Goal: Task Accomplishment & Management: Use online tool/utility

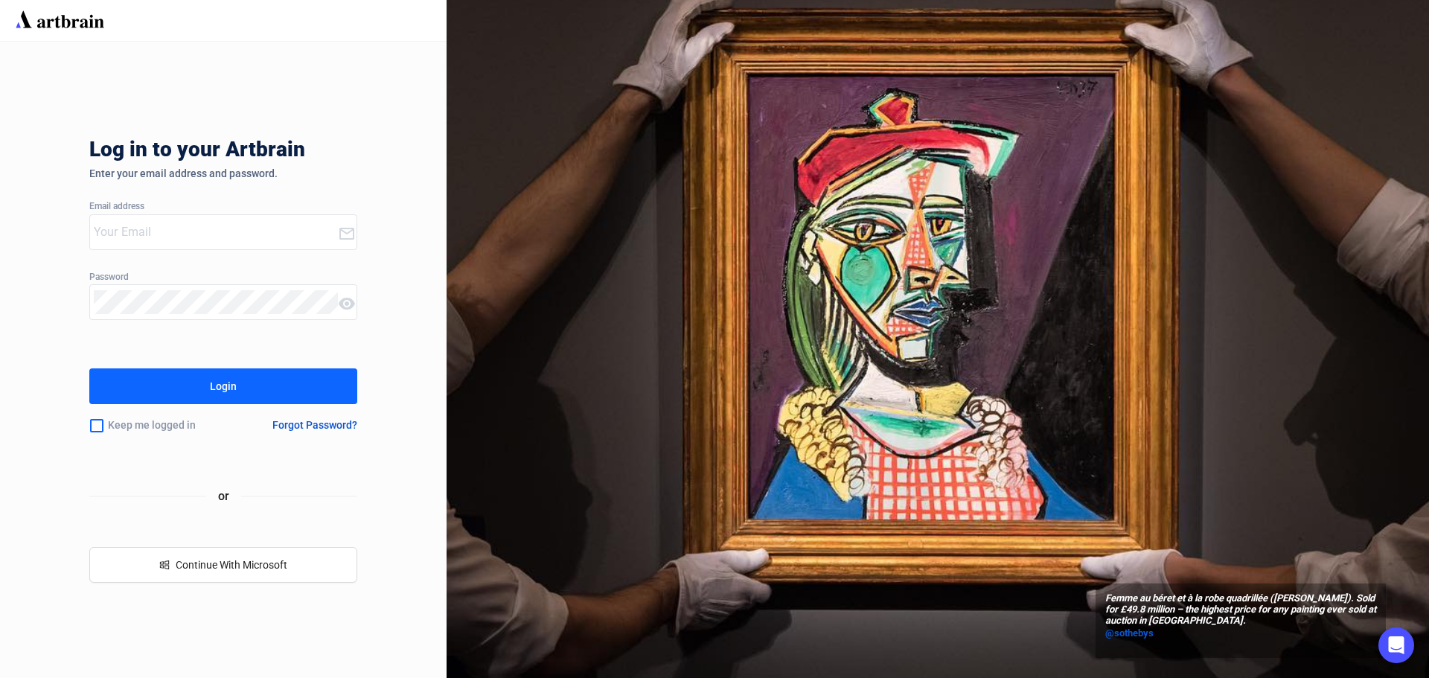
click at [157, 241] on input "email" at bounding box center [216, 232] width 244 height 24
type input "sheldon@enlistedauctions.com"
click at [343, 240] on icon at bounding box center [346, 234] width 15 height 12
click at [249, 388] on button "Login" at bounding box center [223, 386] width 268 height 36
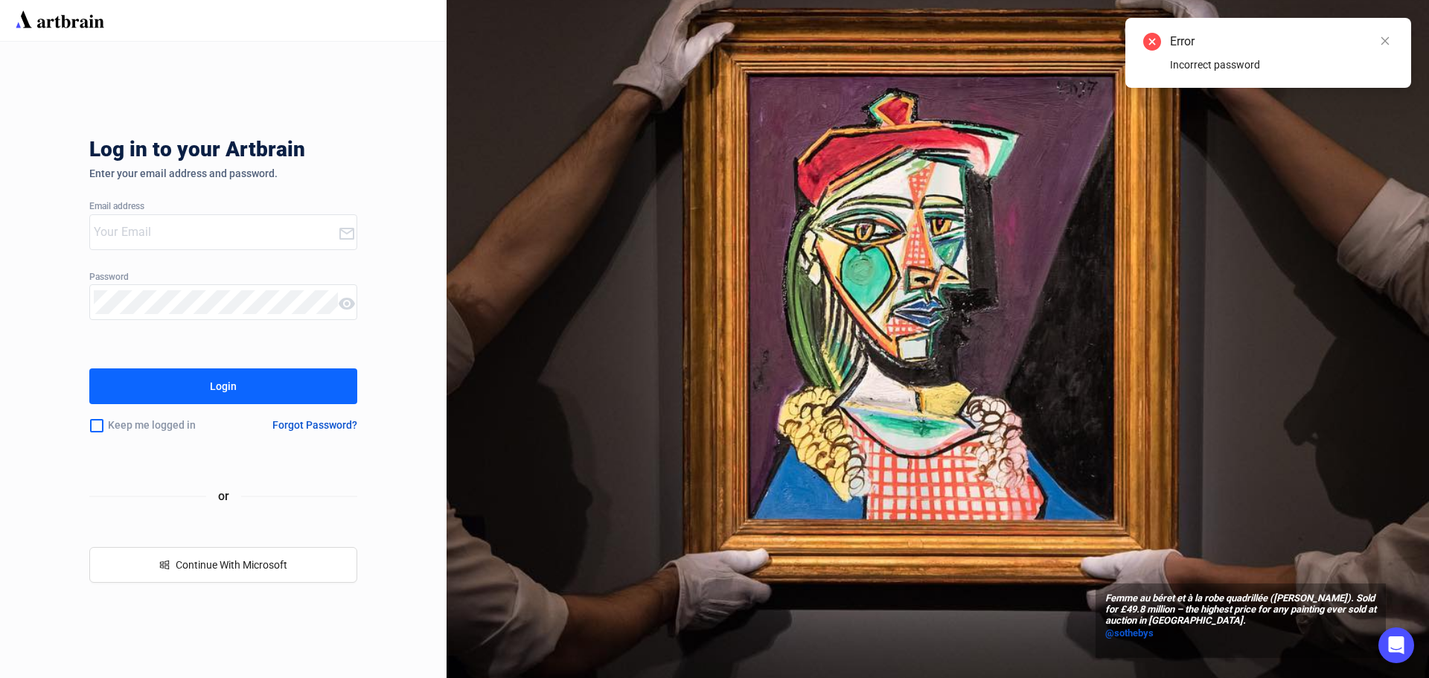
click at [206, 316] on div at bounding box center [214, 302] width 248 height 34
click at [188, 231] on input "email" at bounding box center [216, 232] width 244 height 24
type input "sheldon@enlistedauctions.com"
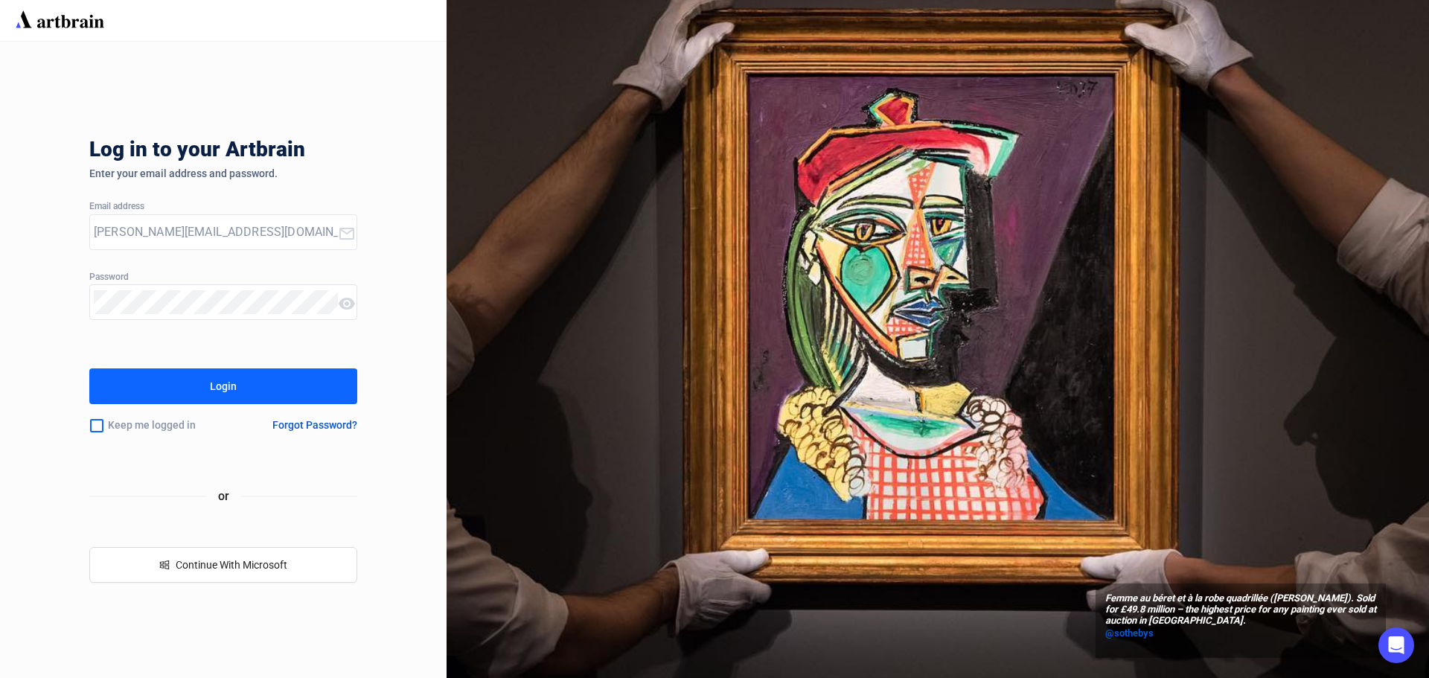
click at [89, 368] on button "Login" at bounding box center [223, 386] width 268 height 36
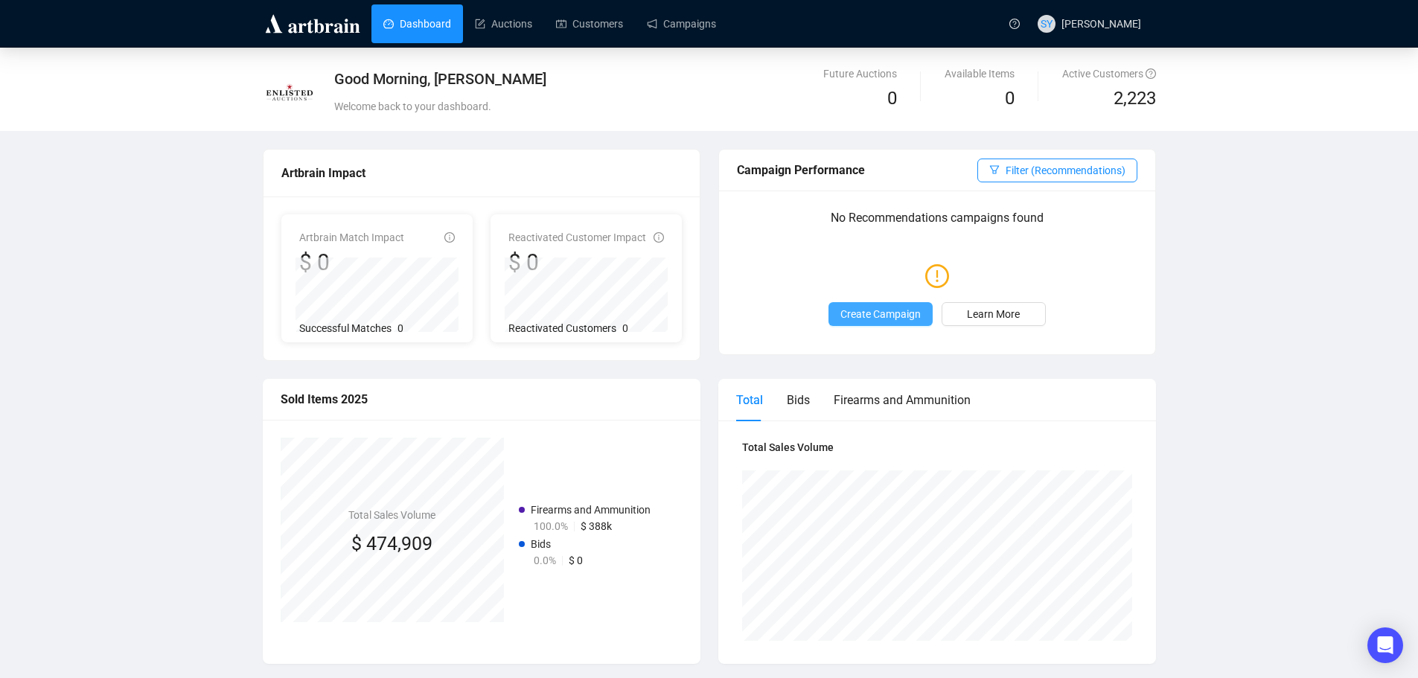
click at [888, 313] on span "Create Campaign" at bounding box center [880, 314] width 80 height 16
click at [493, 26] on link "Auctions" at bounding box center [503, 23] width 57 height 39
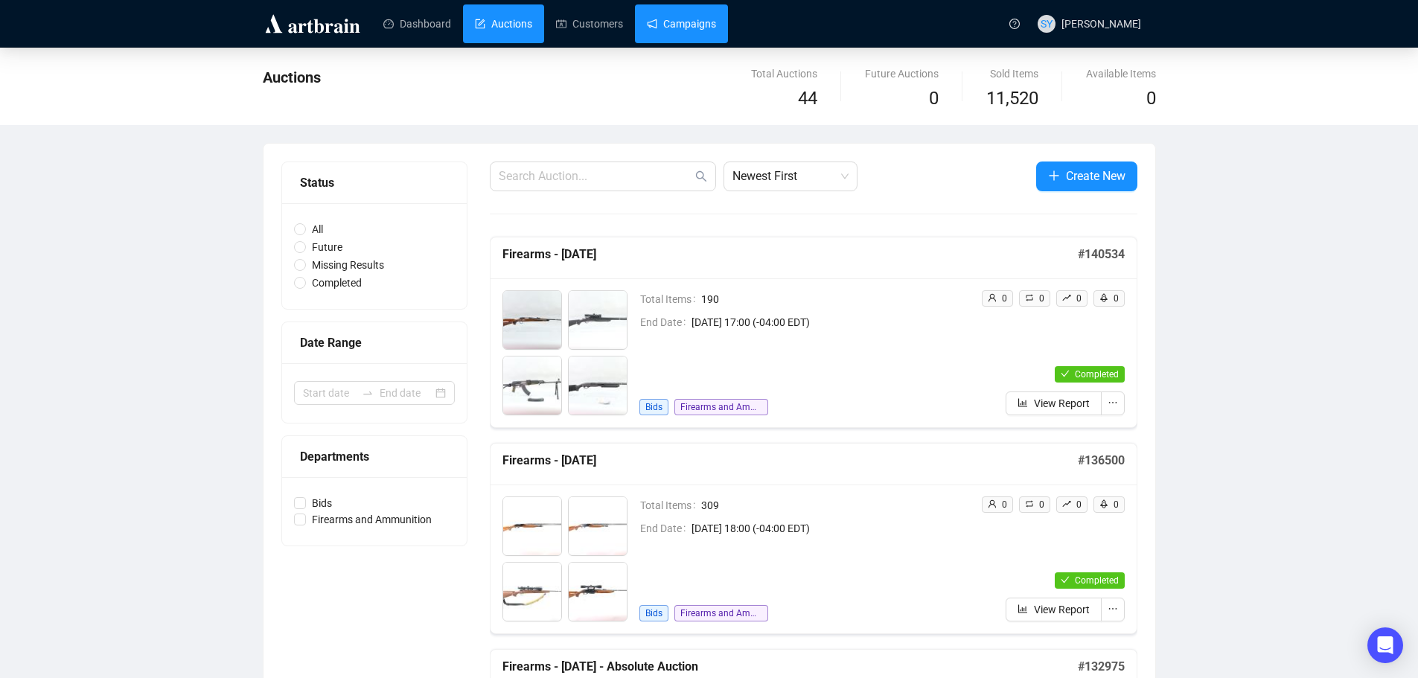
click at [690, 23] on link "Campaigns" at bounding box center [681, 23] width 69 height 39
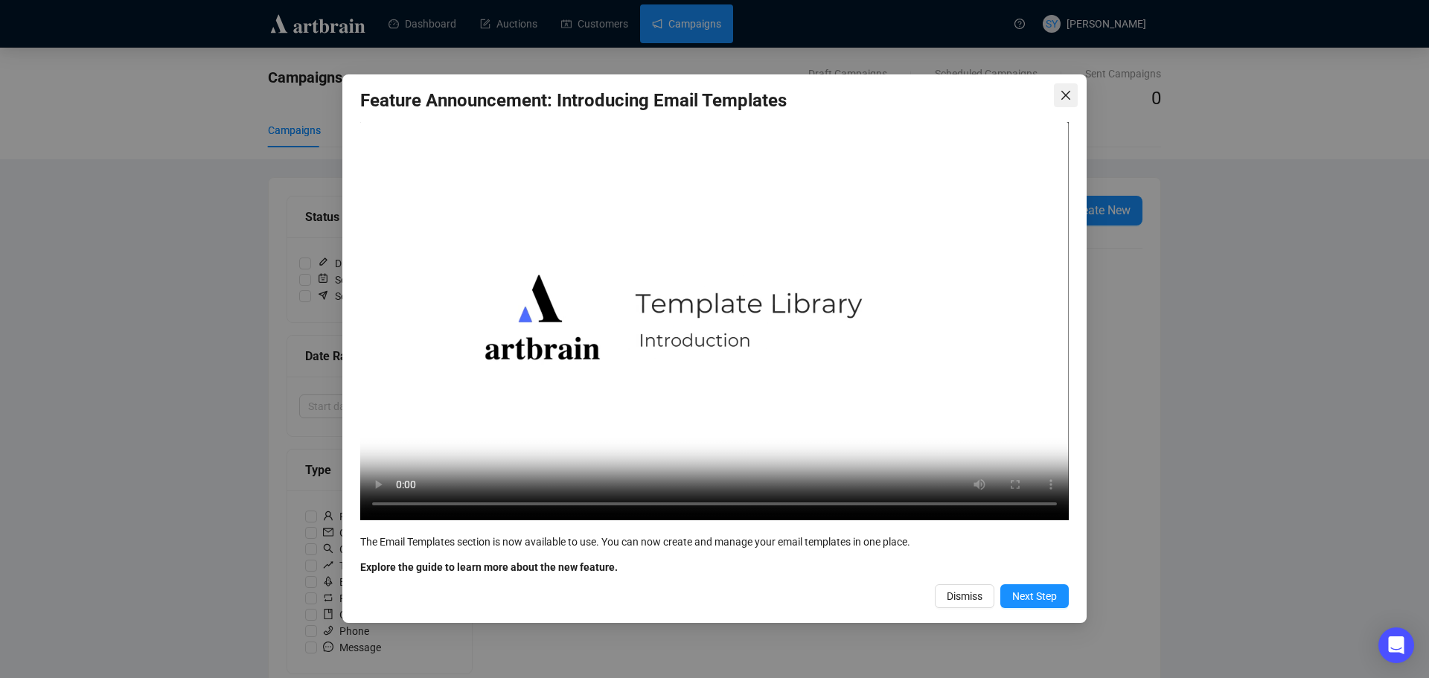
click at [1070, 95] on icon "close" at bounding box center [1066, 95] width 12 height 12
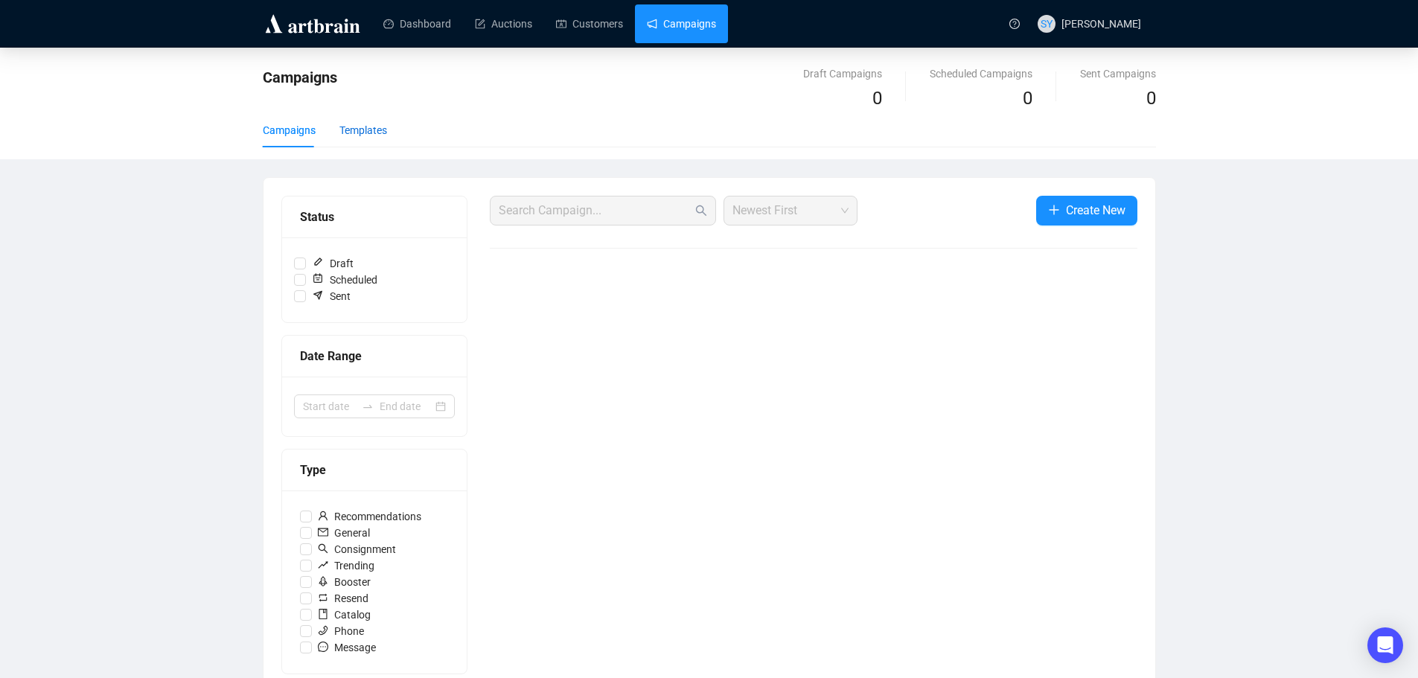
click at [366, 135] on div "Templates" at bounding box center [363, 130] width 48 height 16
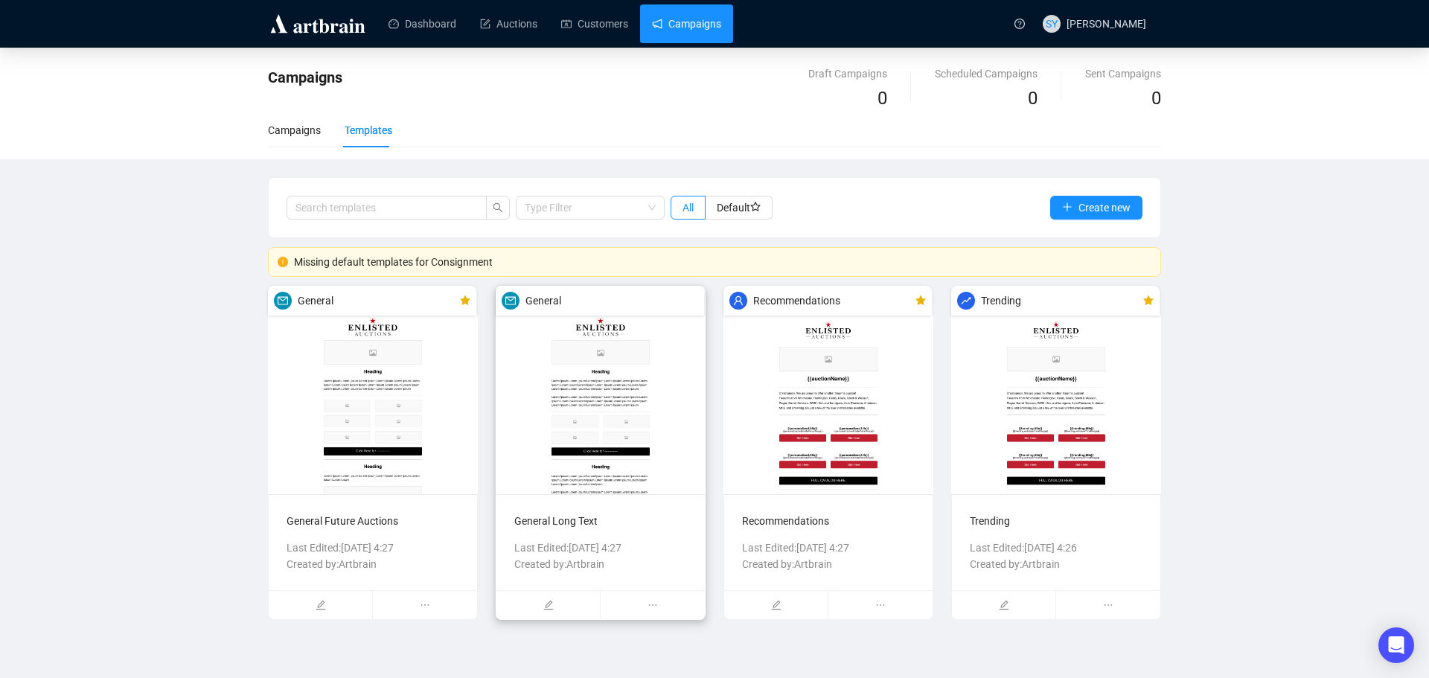
click at [560, 361] on img at bounding box center [601, 390] width 210 height 208
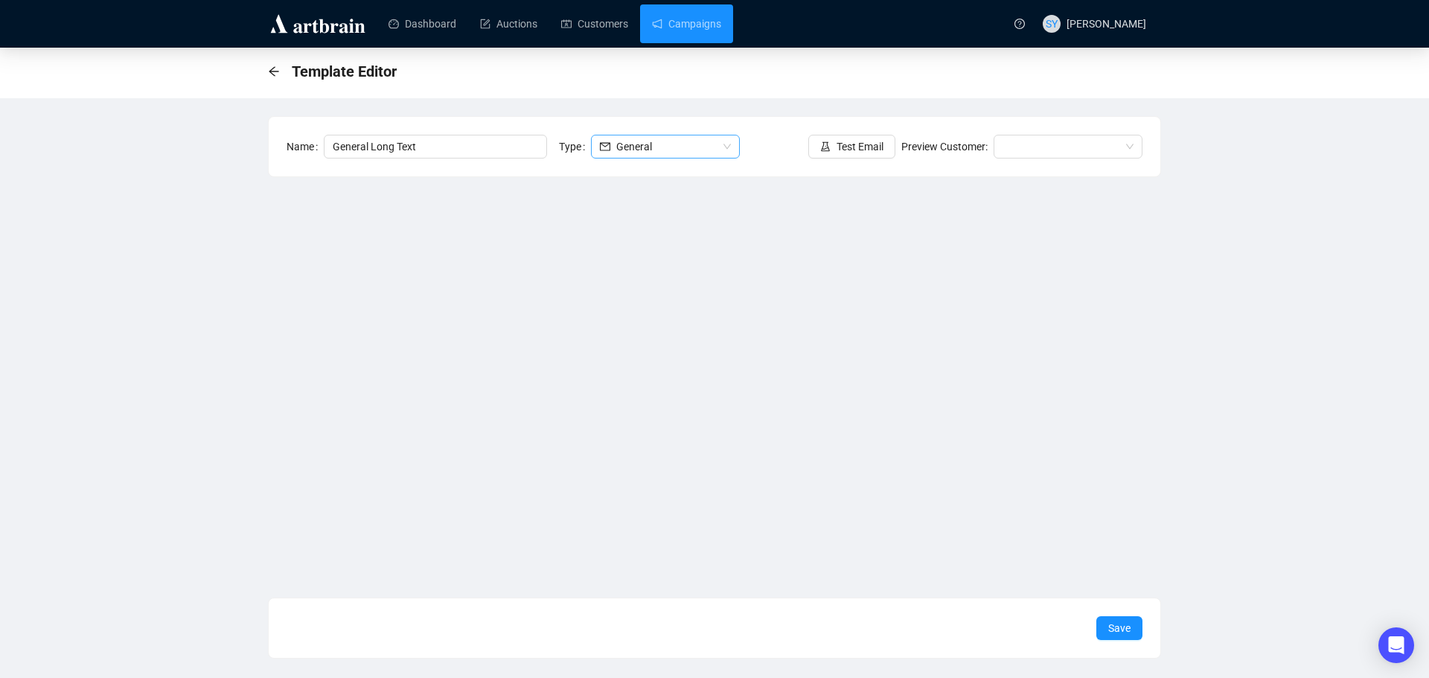
click at [726, 152] on span "General" at bounding box center [665, 146] width 131 height 22
click at [124, 239] on div "Template Editor Name General Long Text Type GENERAL General Test Email Preview …" at bounding box center [714, 353] width 1429 height 611
